Goal: Navigation & Orientation: Find specific page/section

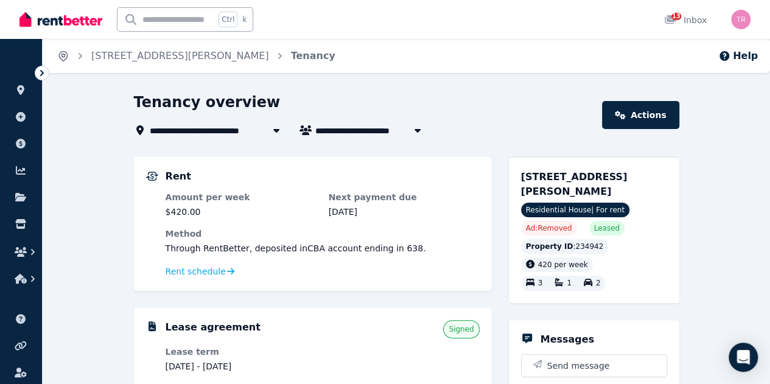
click at [62, 58] on icon "Breadcrumb" at bounding box center [63, 56] width 12 height 12
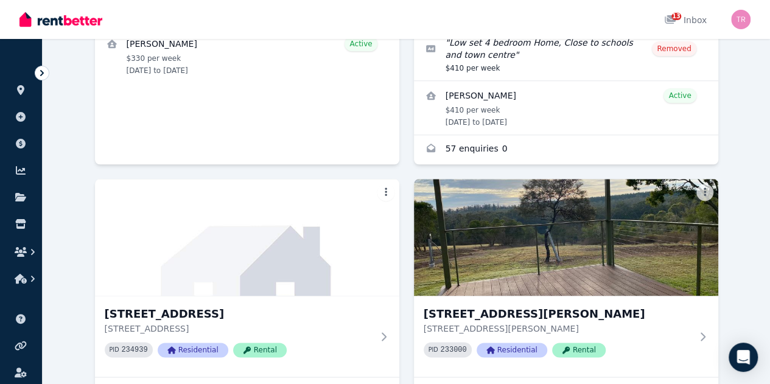
scroll to position [672, 0]
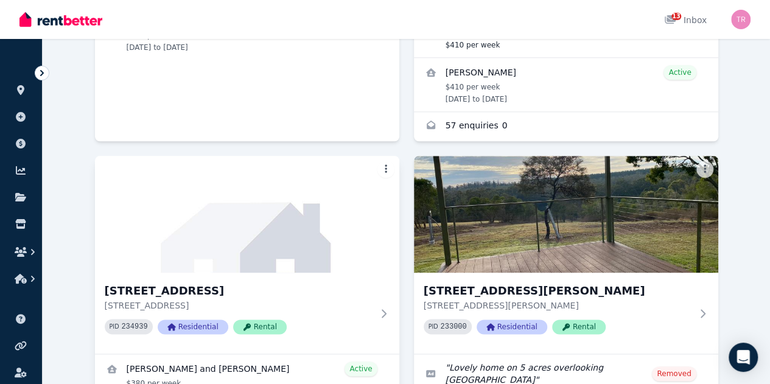
click at [399, 156] on div "[STREET_ADDRESS][GEOGRAPHIC_DATA][STREET_ADDRESS] PID 234939 Residential Rental…" at bounding box center [247, 322] width 304 height 333
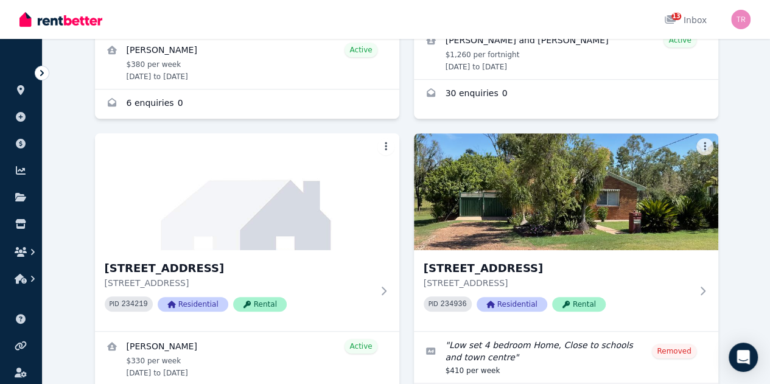
scroll to position [336, 0]
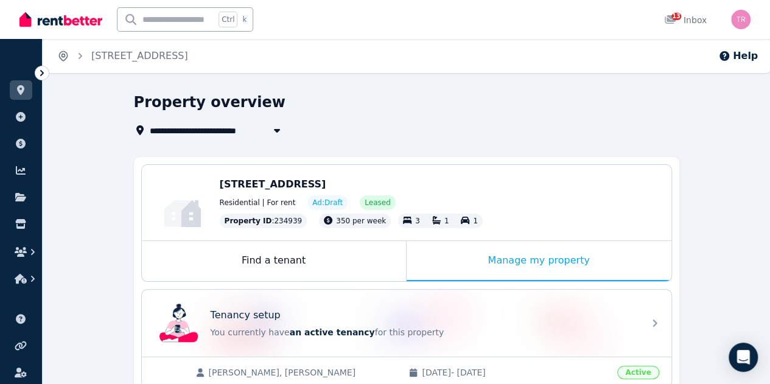
click at [63, 58] on icon "Breadcrumb" at bounding box center [63, 56] width 12 height 12
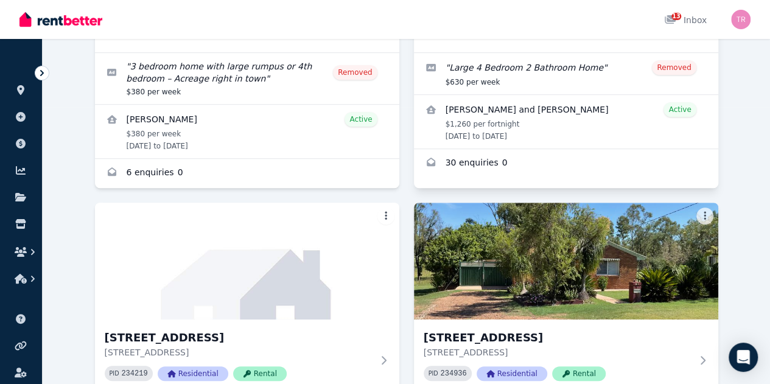
scroll to position [336, 0]
